Goal: Task Accomplishment & Management: Manage account settings

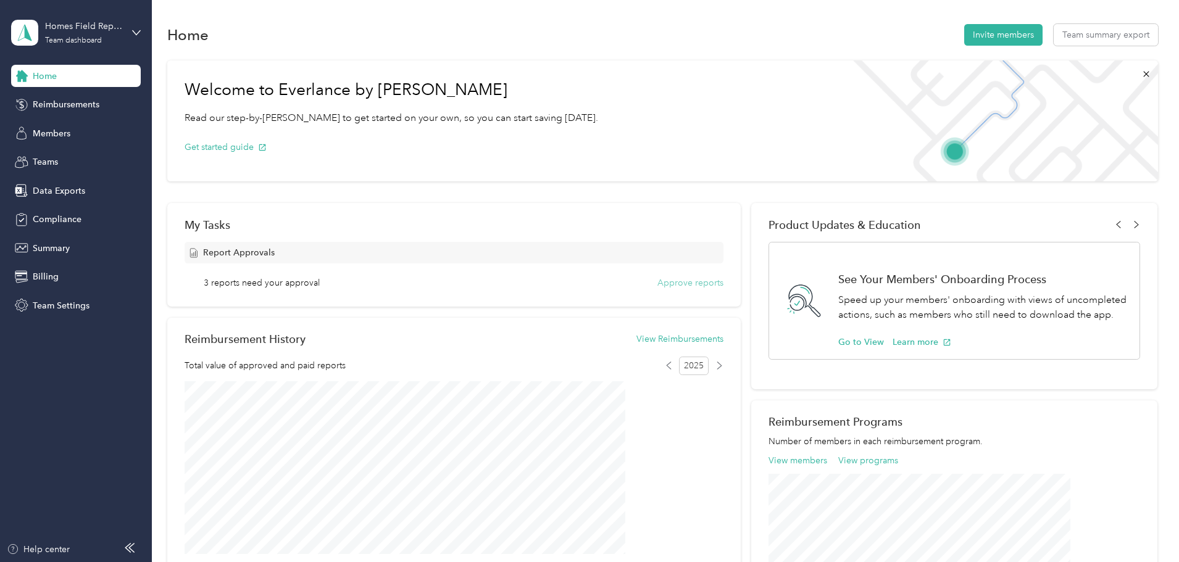
click at [690, 283] on button "Approve reports" at bounding box center [690, 282] width 66 height 13
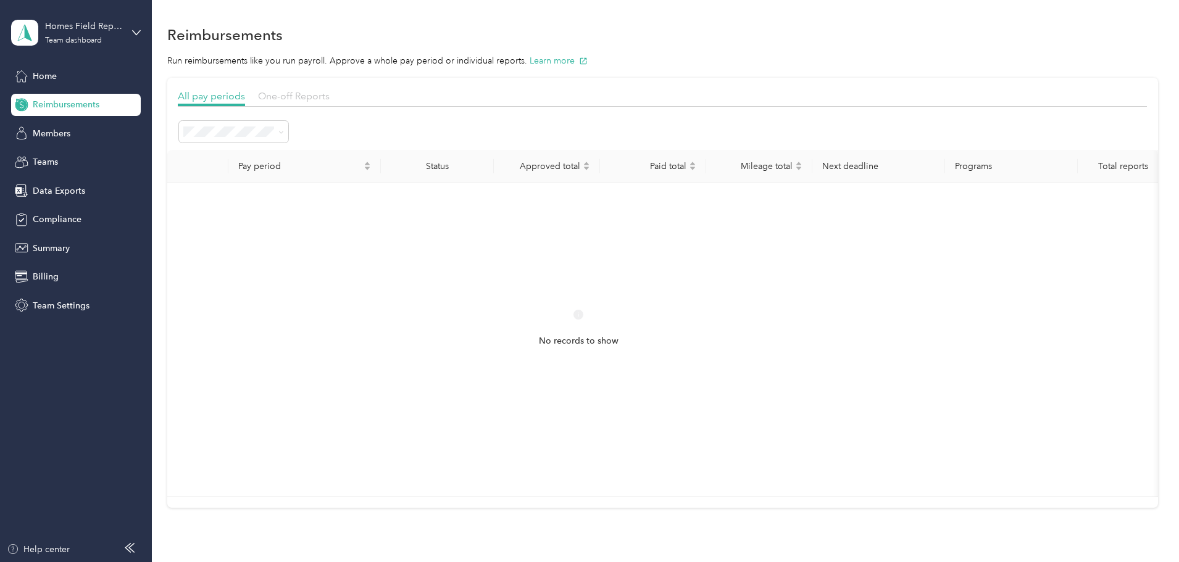
click at [329, 97] on span "One-off Reports" at bounding box center [294, 96] width 72 height 12
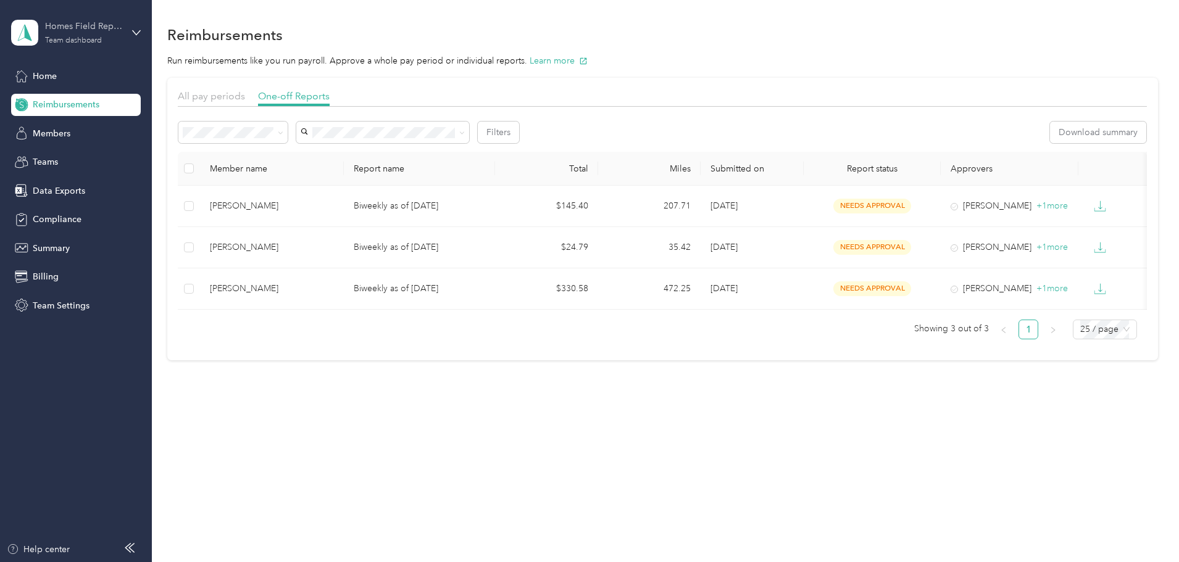
click at [71, 38] on div "Team dashboard" at bounding box center [73, 40] width 57 height 7
click at [43, 154] on div "Log out" at bounding box center [46, 157] width 48 height 13
